Goal: Contribute content: Contribute content

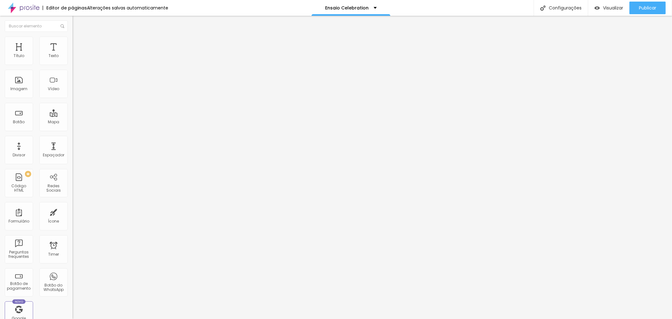
click at [72, 54] on span "Trocar imagem" at bounding box center [89, 51] width 34 height 5
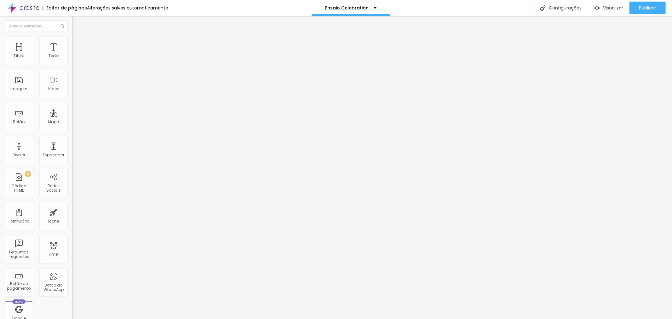
click at [72, 54] on span "Trocar imagem" at bounding box center [89, 51] width 34 height 5
click at [648, 6] on span "Publicar" at bounding box center [647, 7] width 17 height 5
click at [72, 54] on span "Trocar imagem" at bounding box center [89, 51] width 34 height 5
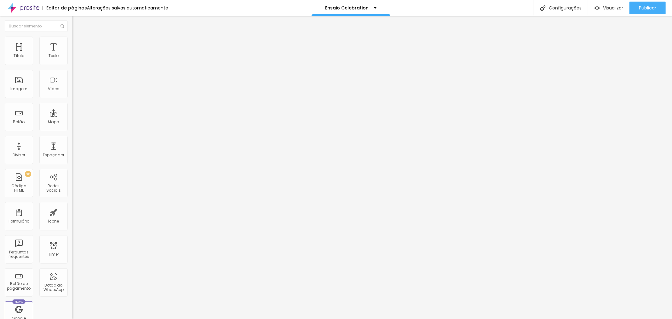
click at [648, 7] on span "Publicar" at bounding box center [647, 7] width 17 height 5
click at [72, 66] on img at bounding box center [74, 64] width 4 height 4
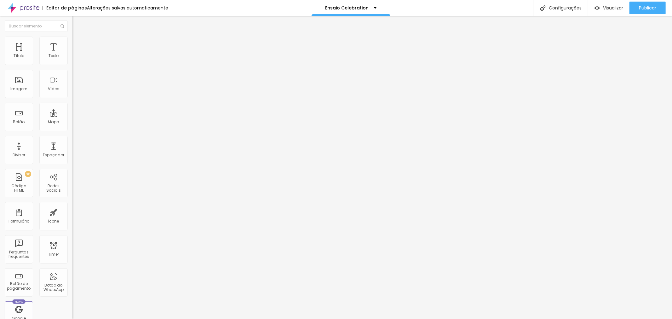
click at [72, 64] on span at bounding box center [74, 64] width 4 height 5
click at [649, 6] on span "Publicar" at bounding box center [647, 7] width 17 height 5
